Goal: Task Accomplishment & Management: Manage account settings

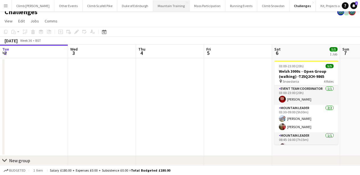
scroll to position [27, 0]
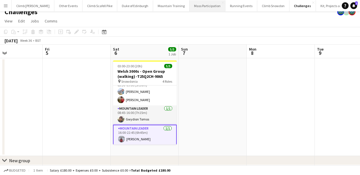
click at [198, 7] on button "Mass Participation Close" at bounding box center [208, 5] width 36 height 11
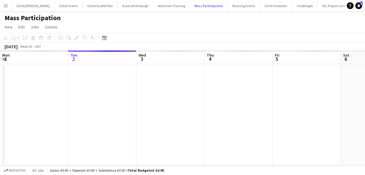
scroll to position [0, 136]
click at [105, 38] on icon "Date picker" at bounding box center [104, 38] width 5 height 5
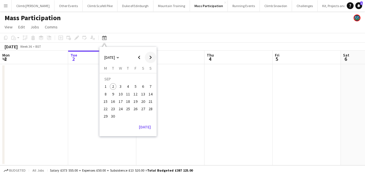
click at [152, 56] on span "Next month" at bounding box center [150, 57] width 11 height 11
click at [137, 58] on span "Previous month" at bounding box center [138, 57] width 11 height 11
click at [141, 109] on span "27" at bounding box center [143, 109] width 7 height 7
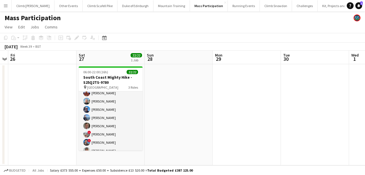
scroll to position [0, 0]
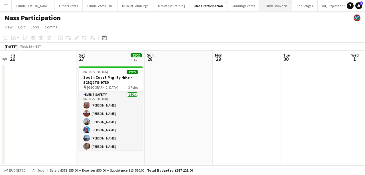
click at [270, 6] on button "Climb Snowdon Close" at bounding box center [275, 5] width 32 height 11
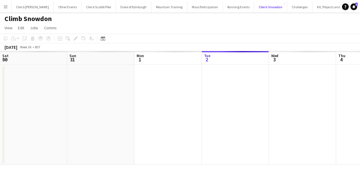
scroll to position [0, 136]
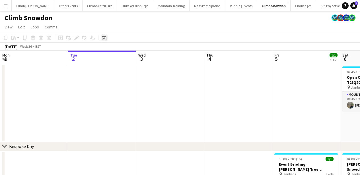
click at [105, 39] on icon at bounding box center [104, 39] width 2 height 2
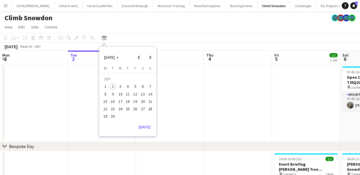
click at [142, 111] on span "27" at bounding box center [143, 109] width 7 height 7
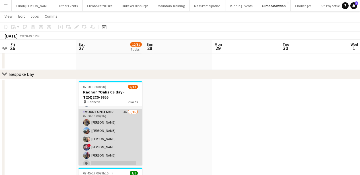
scroll to position [24, 0]
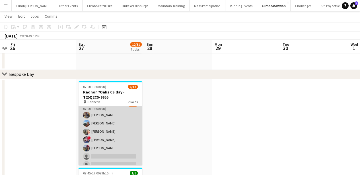
click at [110, 134] on app-card-role "Mountain Leader 3A [DATE] 07:00-16:00 (9h) [PERSON_NAME] [PERSON_NAME] [PERSON_…" at bounding box center [111, 173] width 64 height 143
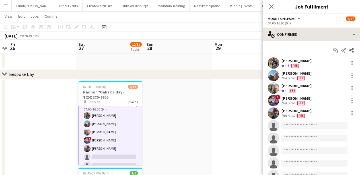
scroll to position [25, 0]
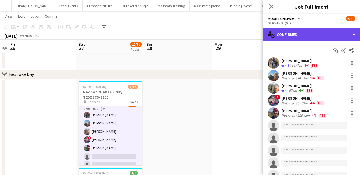
click at [320, 34] on div "single-neutral-actions-check-2 Confirmed" at bounding box center [311, 35] width 97 height 14
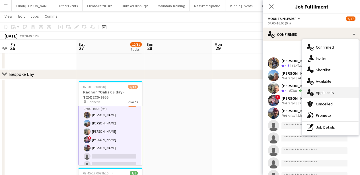
click at [323, 96] on div "single-neutral-actions-information Applicants" at bounding box center [330, 92] width 56 height 11
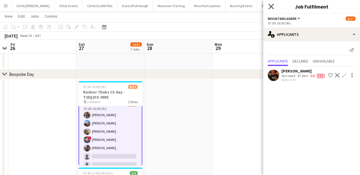
click at [274, 8] on icon "Close pop-in" at bounding box center [271, 6] width 5 height 5
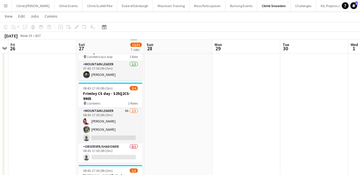
scroll to position [204, 0]
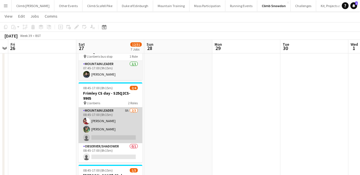
click at [135, 126] on app-card-role "Mountain Leader 8A [DATE] 08:45-17:00 (8h15m) [PERSON_NAME] [PERSON_NAME] singl…" at bounding box center [111, 126] width 64 height 36
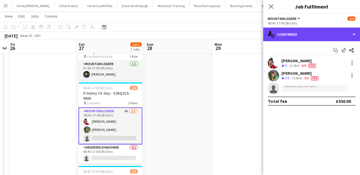
scroll to position [19, 0]
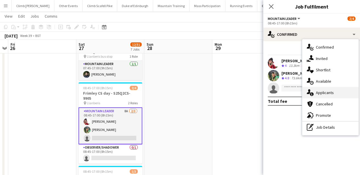
click at [327, 93] on span "Applicants" at bounding box center [325, 92] width 18 height 5
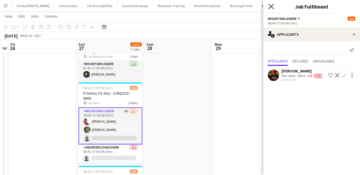
click at [270, 4] on icon "Close pop-in" at bounding box center [271, 6] width 5 height 5
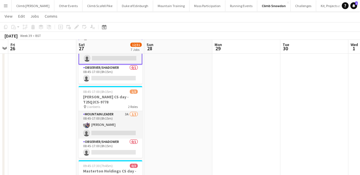
scroll to position [288, 0]
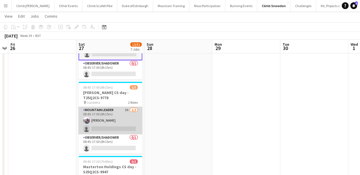
click at [121, 116] on app-card-role "Mountain Leader 3A [DATE] 08:45-17:00 (8h15m) [PERSON_NAME] single-neutral-acti…" at bounding box center [111, 121] width 64 height 28
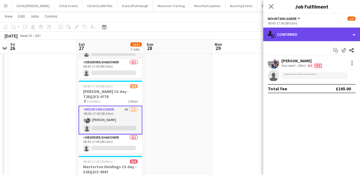
click at [287, 34] on div "single-neutral-actions-check-2 Confirmed" at bounding box center [311, 35] width 97 height 14
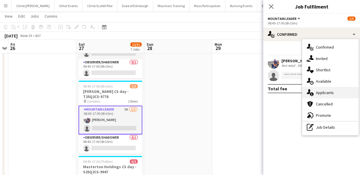
click at [334, 91] on div "single-neutral-actions-information Applicants" at bounding box center [330, 92] width 56 height 11
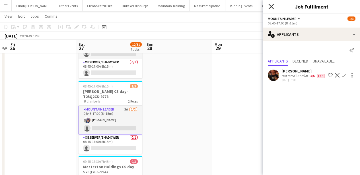
click at [271, 5] on icon "Close pop-in" at bounding box center [271, 6] width 5 height 5
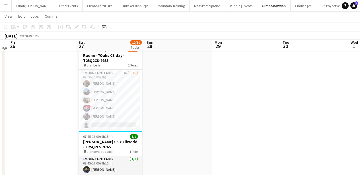
scroll to position [112, 0]
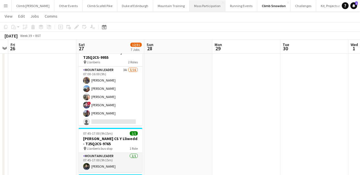
click at [194, 7] on button "Mass Participation Close" at bounding box center [208, 5] width 36 height 11
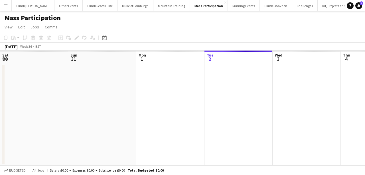
scroll to position [0, 250]
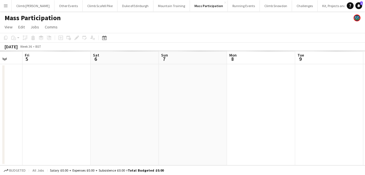
drag, startPoint x: 189, startPoint y: 40, endPoint x: 0, endPoint y: 112, distance: 202.4
click at [0, 112] on app-calendar-viewport "Mon 1 Tue 2 Wed 3 Thu 4 Fri 5 Sat 6 Sun 7 Mon 8 Tue 9 Wed 10 Thu 11" at bounding box center [182, 108] width 365 height 115
drag, startPoint x: 319, startPoint y: 120, endPoint x: 186, endPoint y: 124, distance: 132.8
click at [87, 114] on app-calendar-viewport "Fri 5 Sat 6 Sun 7 Mon 8 Tue 9 Wed 10 Thu 11 Fri 12 Sat 13 Sun 14 Mon 15" at bounding box center [182, 108] width 365 height 115
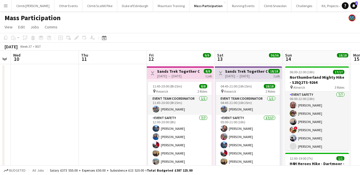
scroll to position [0, 194]
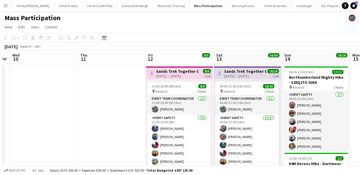
drag, startPoint x: 186, startPoint y: 124, endPoint x: 158, endPoint y: 123, distance: 28.2
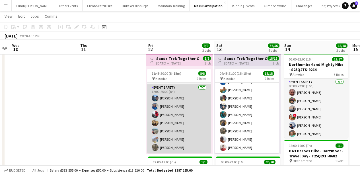
scroll to position [13, 0]
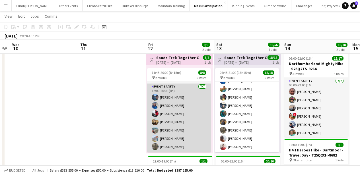
click at [156, 114] on app-user-avatar at bounding box center [155, 114] width 7 height 7
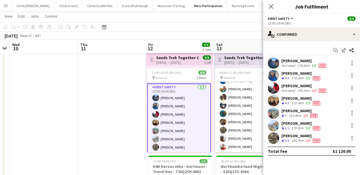
click at [273, 87] on app-user-avatar at bounding box center [273, 88] width 11 height 11
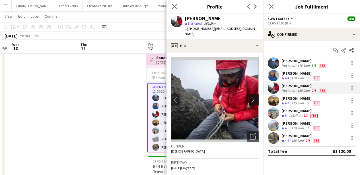
click at [251, 97] on app-icon "chevron-right" at bounding box center [254, 100] width 9 height 6
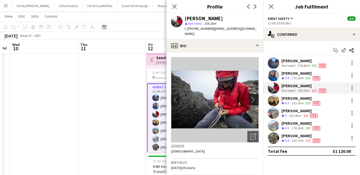
click at [251, 97] on app-icon "chevron-right" at bounding box center [254, 100] width 9 height 6
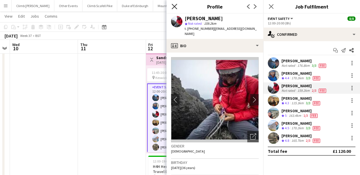
click at [173, 7] on icon "Close pop-in" at bounding box center [174, 6] width 5 height 5
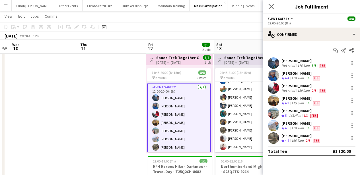
click at [274, 6] on app-icon "Close pop-in" at bounding box center [271, 7] width 8 height 8
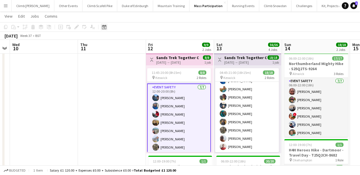
click at [104, 28] on icon "Date picker" at bounding box center [104, 27] width 5 height 5
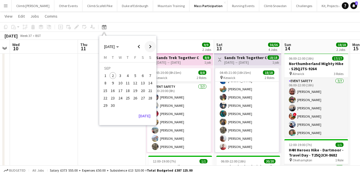
click at [153, 47] on span "Next month" at bounding box center [150, 46] width 11 height 11
click at [259, 7] on button "Climb Snowdon Close" at bounding box center [275, 5] width 32 height 11
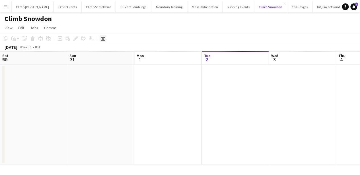
scroll to position [0, 136]
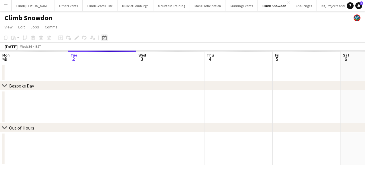
click at [105, 36] on icon at bounding box center [104, 38] width 4 height 5
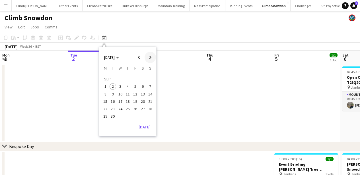
click at [148, 57] on span "Next month" at bounding box center [150, 57] width 11 height 11
click at [122, 87] on span "1" at bounding box center [120, 86] width 7 height 7
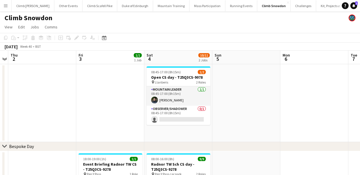
scroll to position [0, 240]
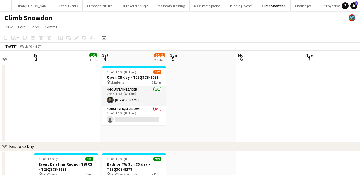
drag, startPoint x: 140, startPoint y: 108, endPoint x: 86, endPoint y: 107, distance: 54.1
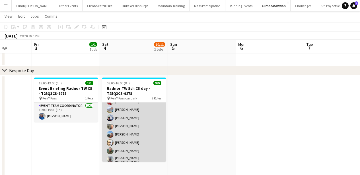
scroll to position [37, 0]
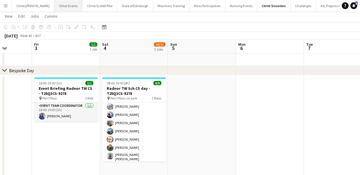
click at [54, 5] on button "Other Events Close" at bounding box center [68, 5] width 28 height 11
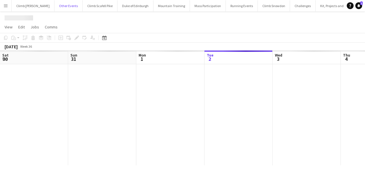
scroll to position [0, 136]
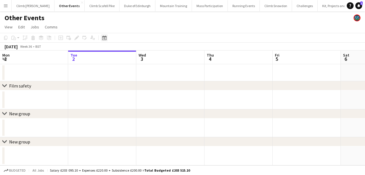
click at [106, 38] on icon at bounding box center [104, 38] width 4 height 5
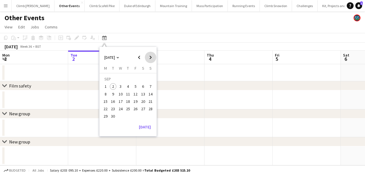
click at [148, 58] on span "Next month" at bounding box center [150, 57] width 11 height 11
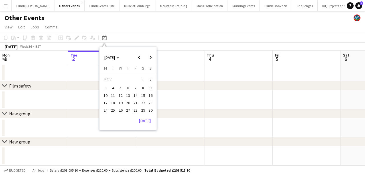
click at [117, 87] on button "5" at bounding box center [120, 87] width 7 height 7
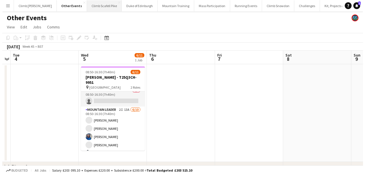
scroll to position [0, 0]
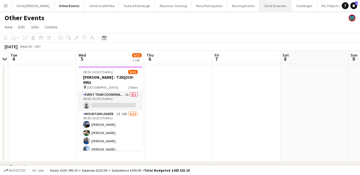
click at [259, 10] on button "Climb Snowdon Close" at bounding box center [275, 5] width 32 height 11
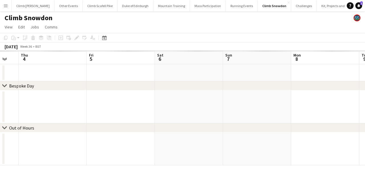
drag, startPoint x: 269, startPoint y: 109, endPoint x: 88, endPoint y: 128, distance: 182.1
click at [21, 125] on div "chevron-right Bespoke Day chevron-right Out of Hours Sat 30 Sun 31 Mon 1 Tue 2 …" at bounding box center [182, 108] width 365 height 115
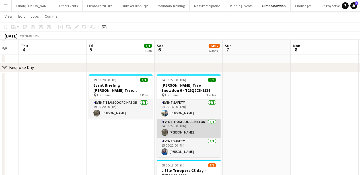
scroll to position [85, 0]
